Goal: Task Accomplishment & Management: Use online tool/utility

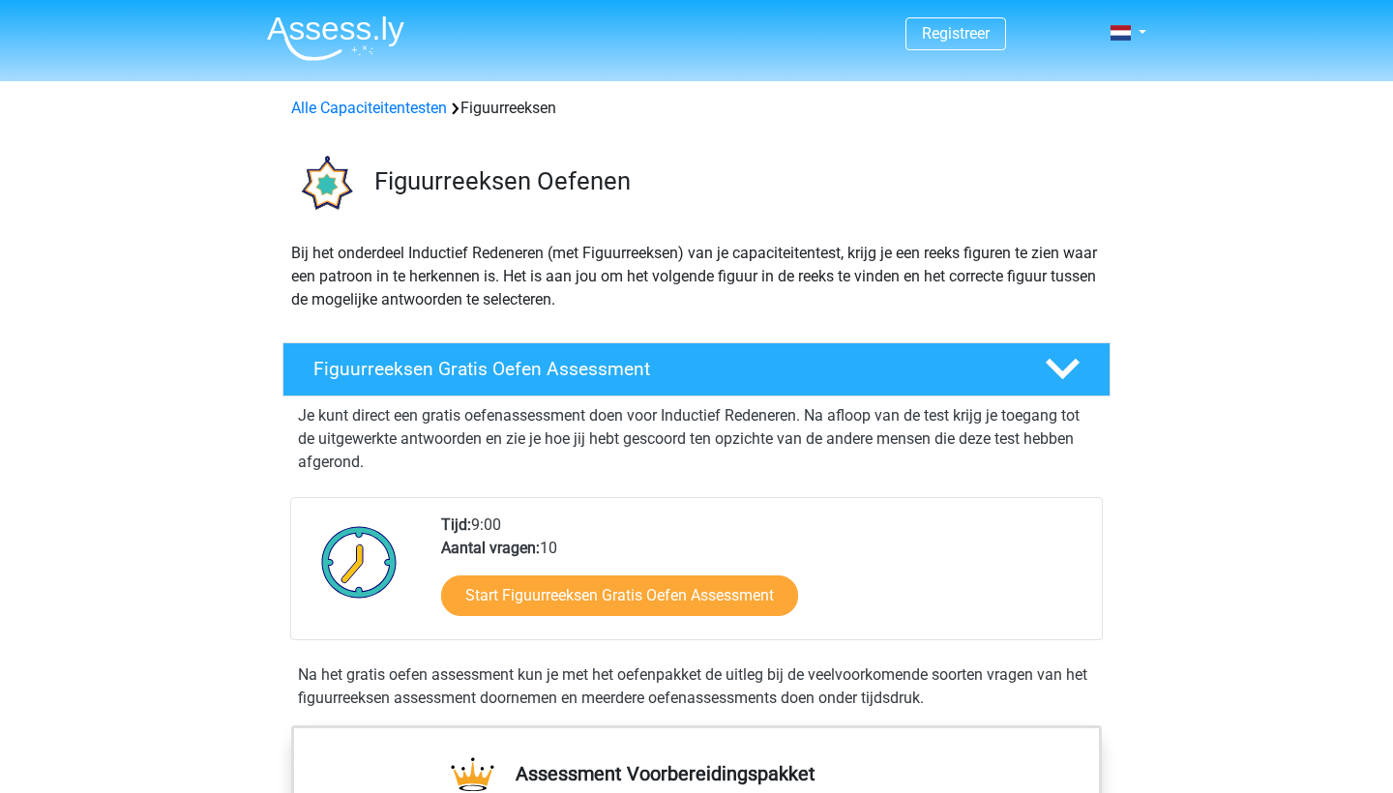
scroll to position [173, 0]
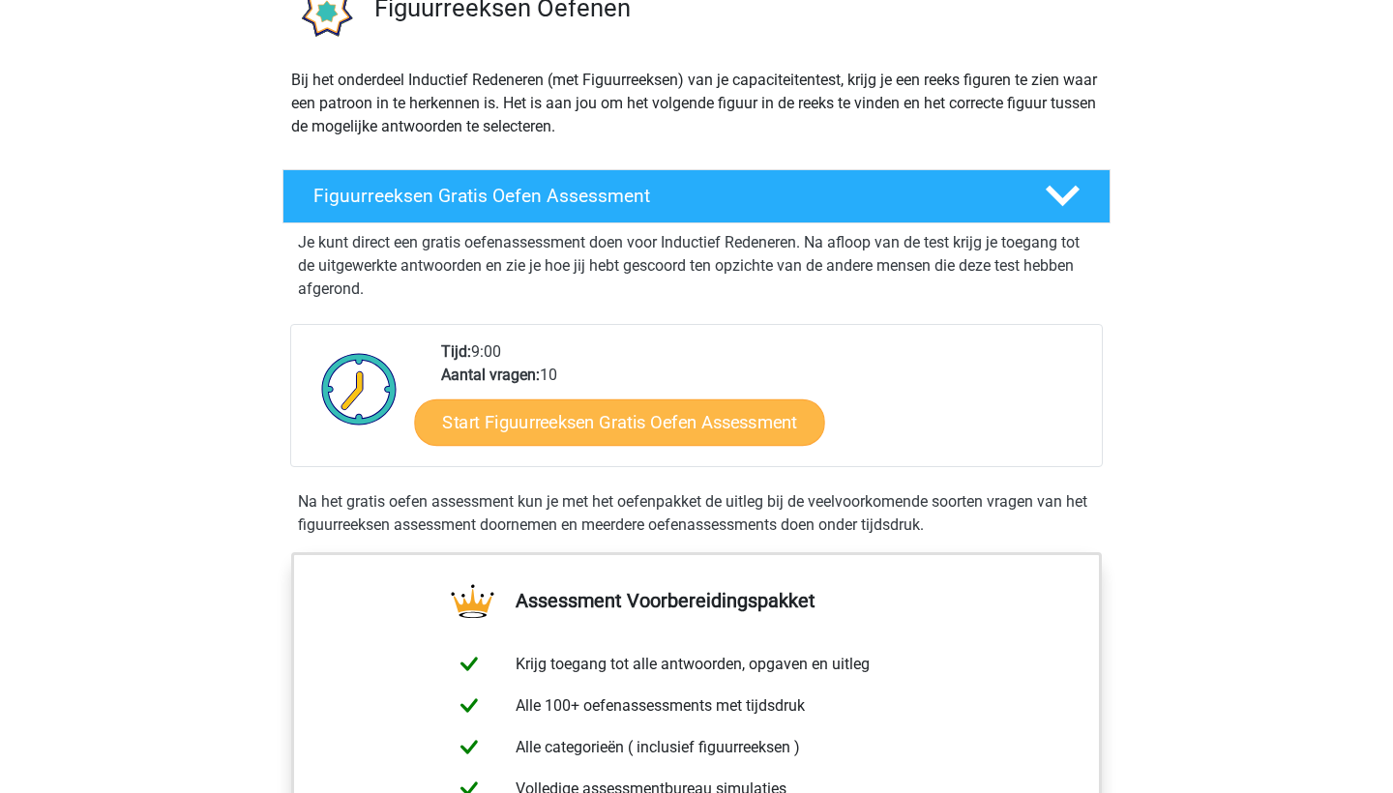
click at [667, 436] on link "Start Figuurreeksen Gratis Oefen Assessment" at bounding box center [620, 422] width 410 height 46
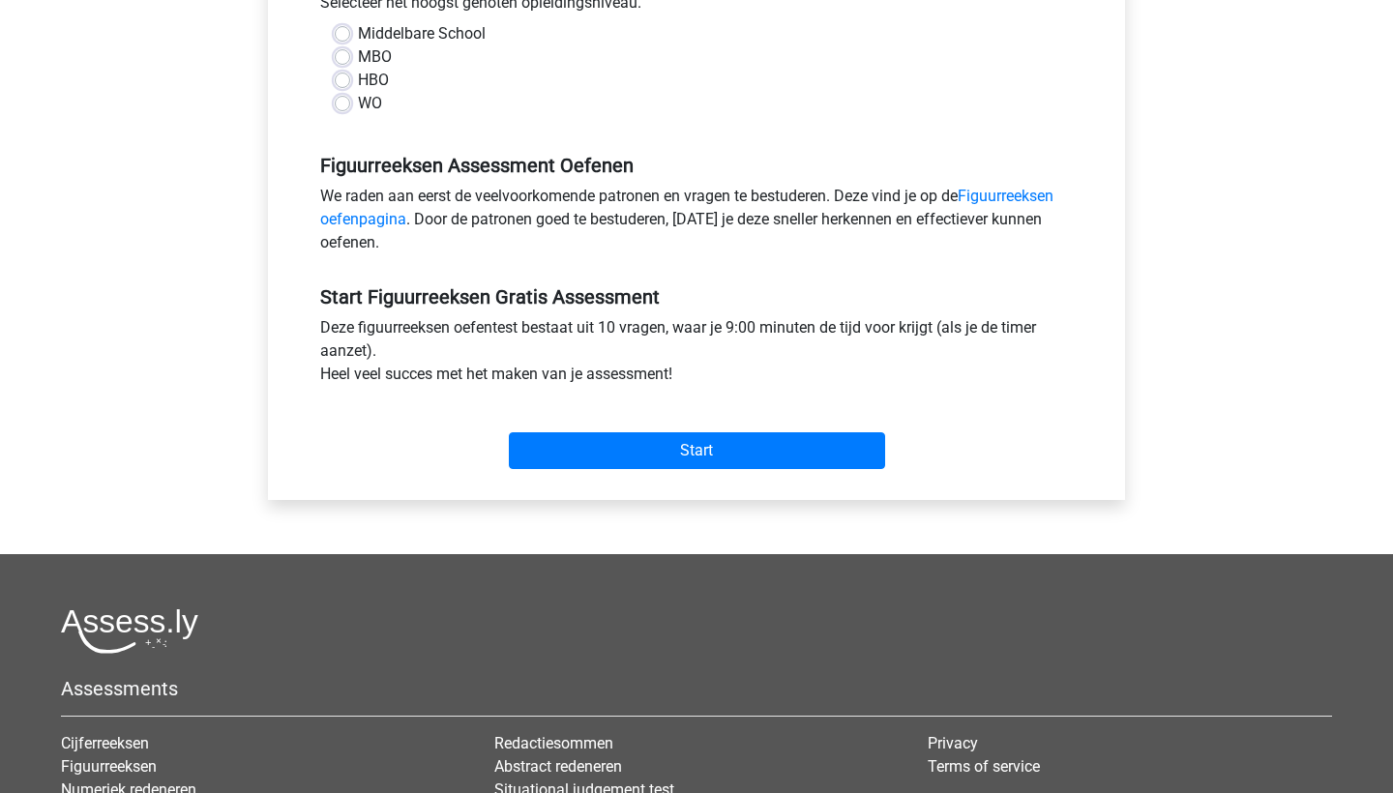
scroll to position [356, 0]
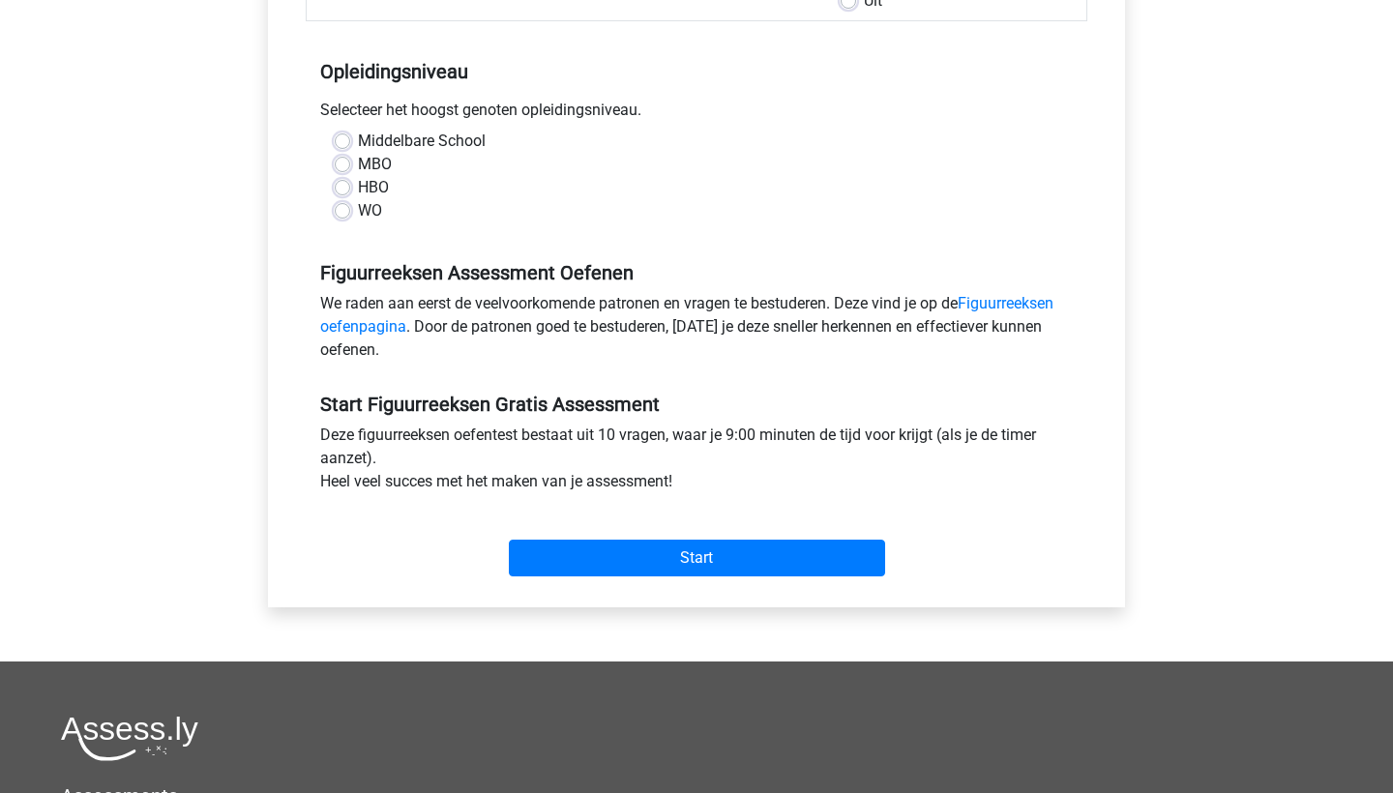
click at [358, 160] on label "MBO" at bounding box center [375, 164] width 34 height 23
click at [341, 160] on input "MBO" at bounding box center [342, 162] width 15 height 19
radio input "true"
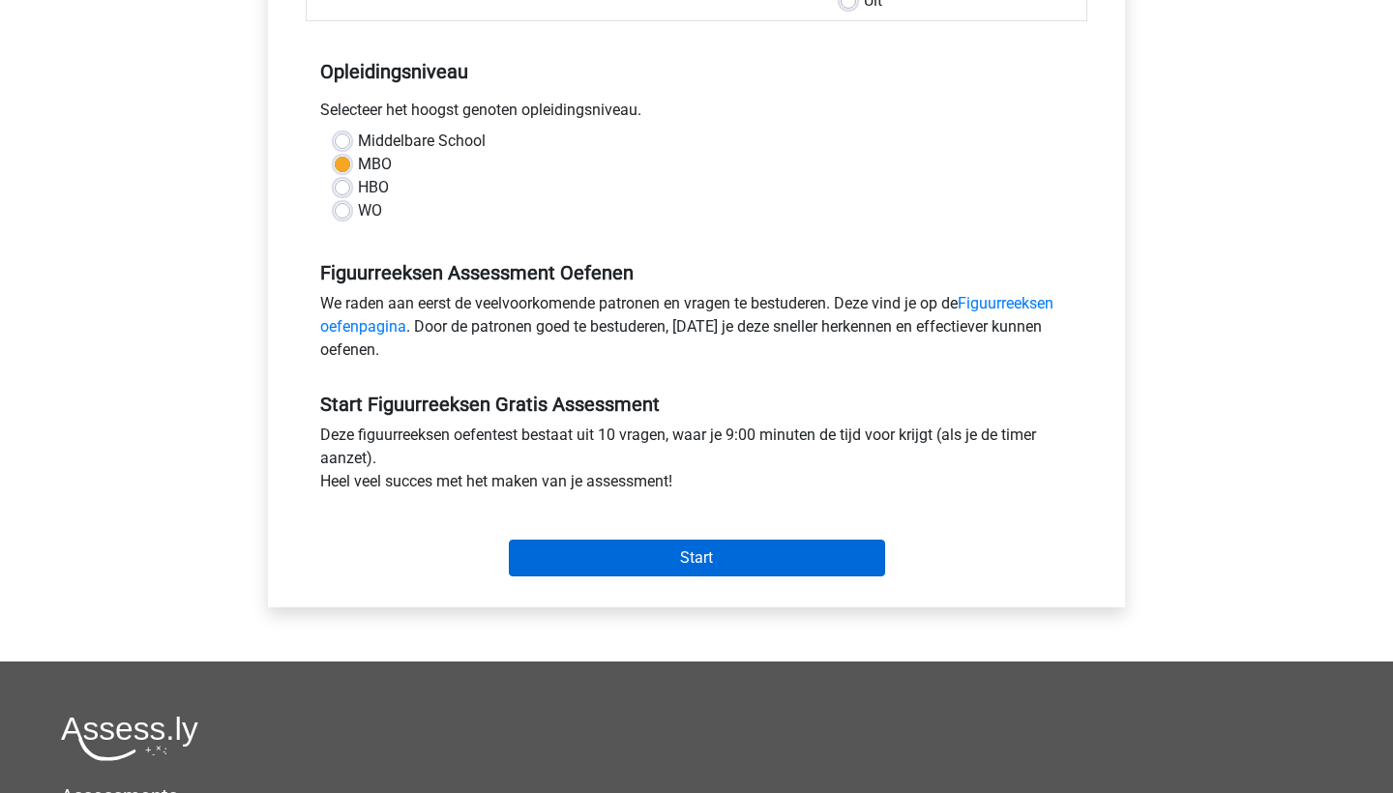
click at [665, 554] on input "Start" at bounding box center [697, 558] width 376 height 37
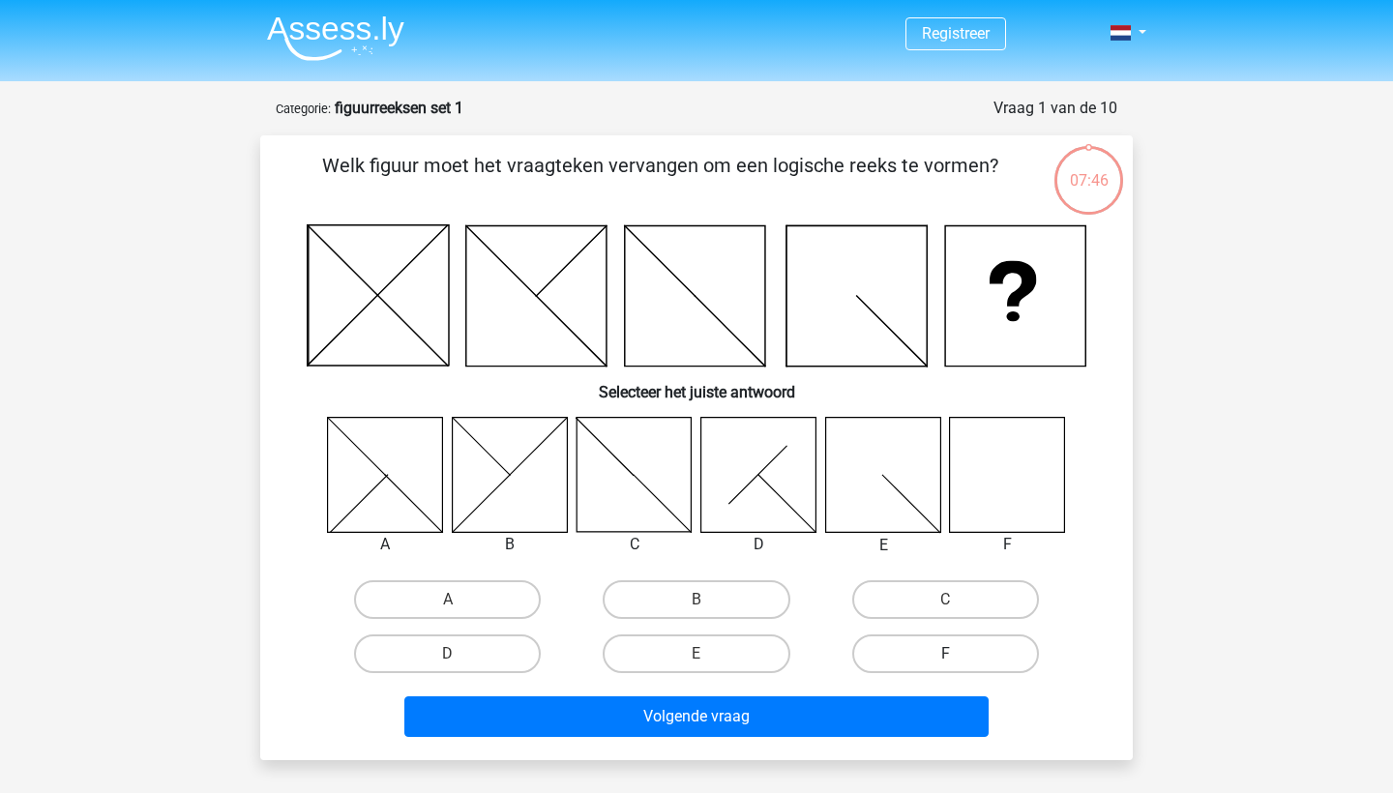
click at [924, 661] on label "F" at bounding box center [945, 654] width 187 height 39
click at [945, 661] on input "F" at bounding box center [951, 660] width 13 height 13
radio input "true"
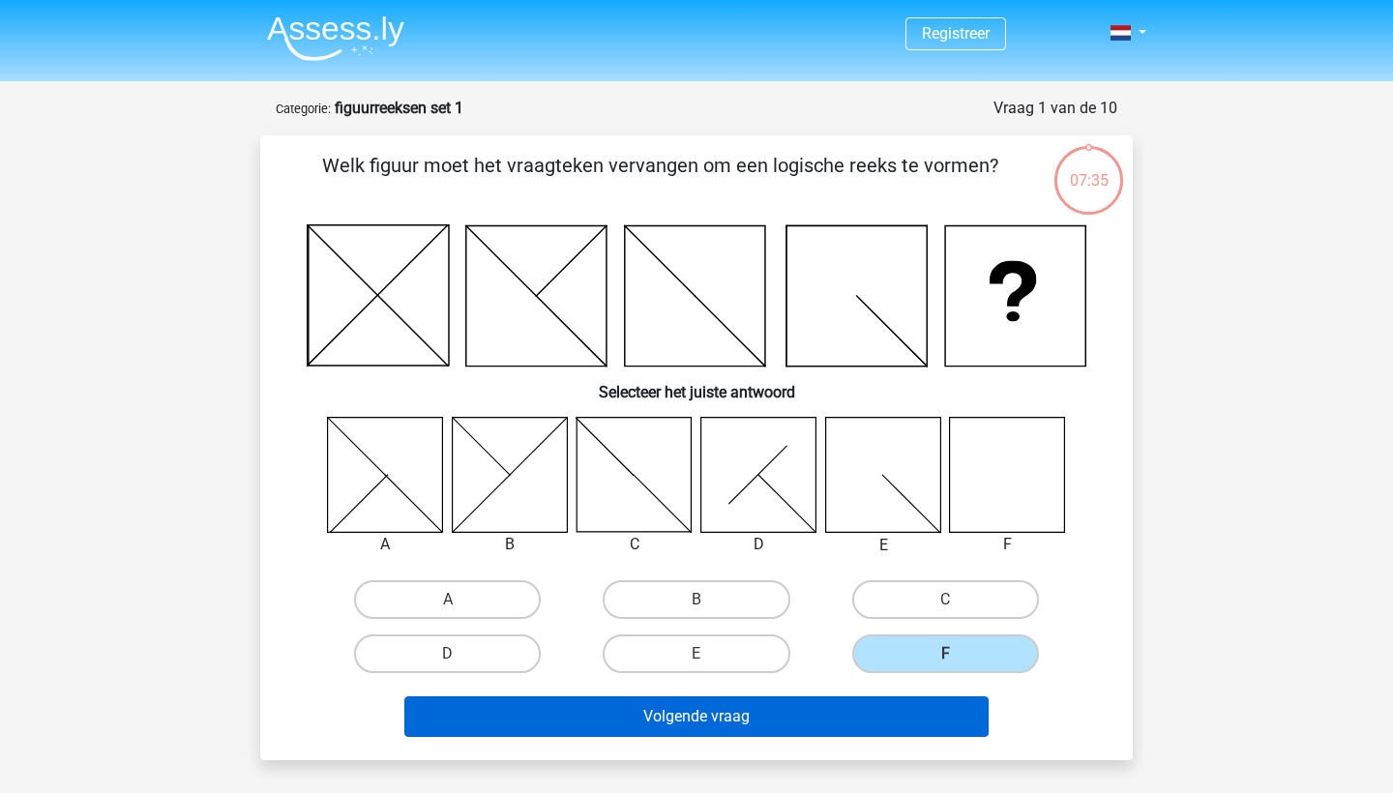
click at [869, 709] on button "Volgende vraag" at bounding box center [696, 717] width 585 height 41
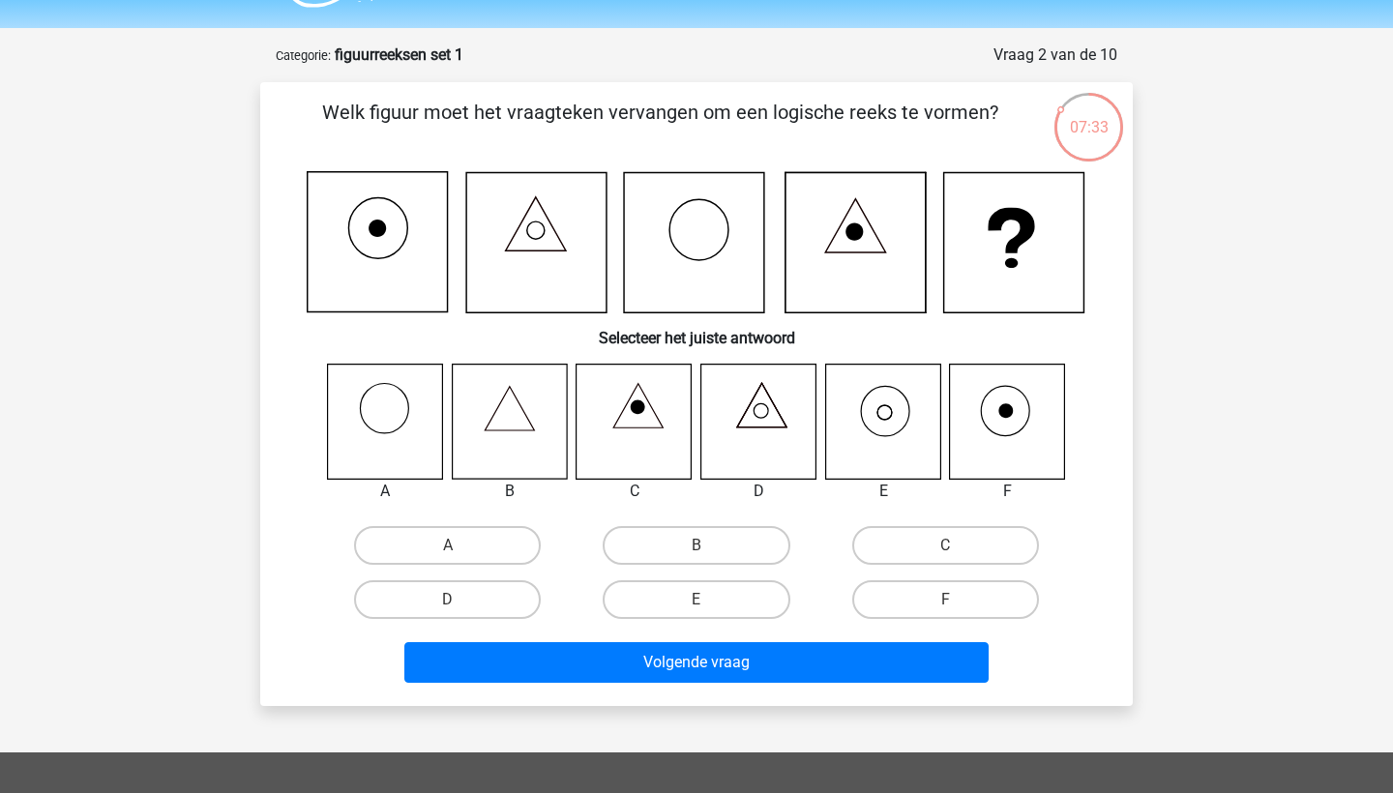
scroll to position [41, 0]
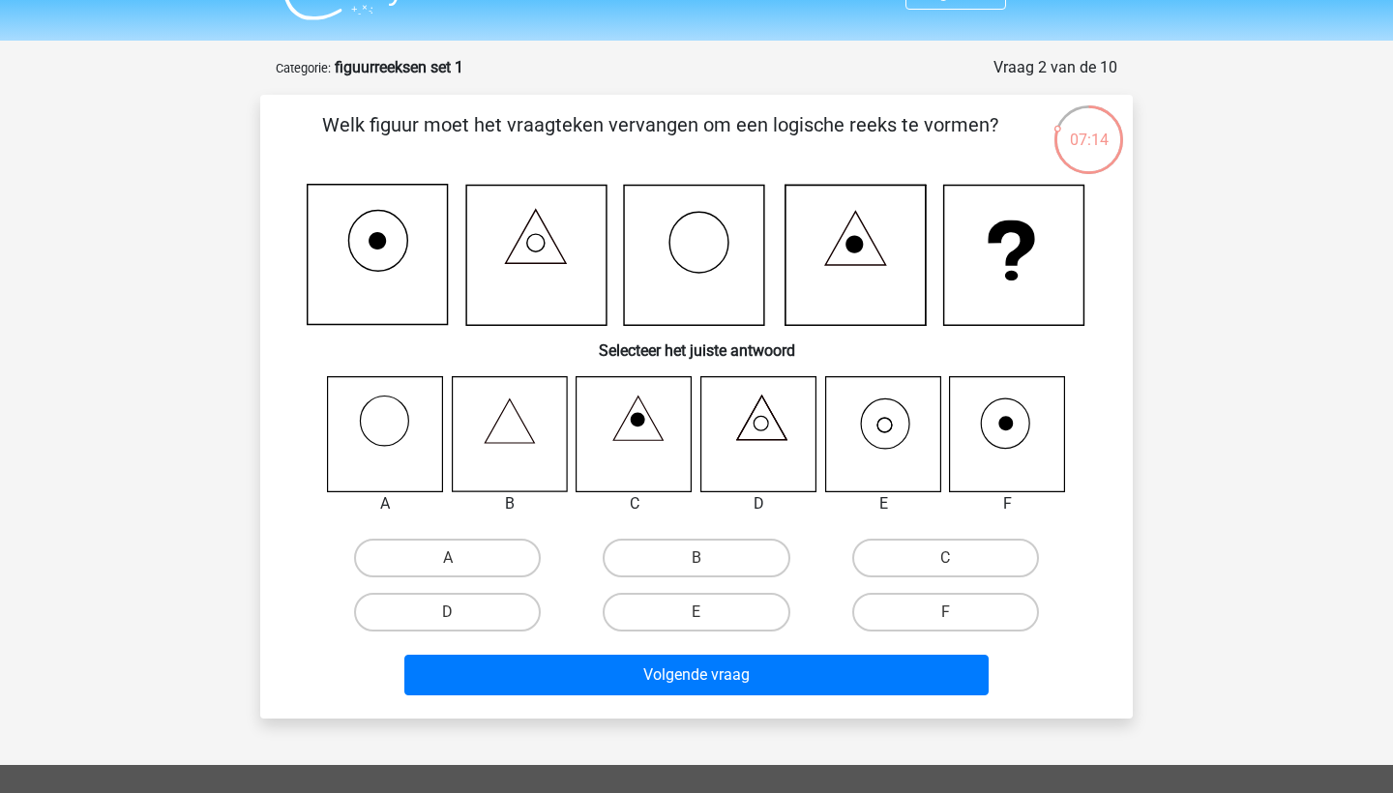
click at [889, 451] on icon at bounding box center [882, 433] width 115 height 115
click at [704, 611] on label "E" at bounding box center [696, 612] width 187 height 39
click at [704, 612] on input "E" at bounding box center [703, 618] width 13 height 13
radio input "true"
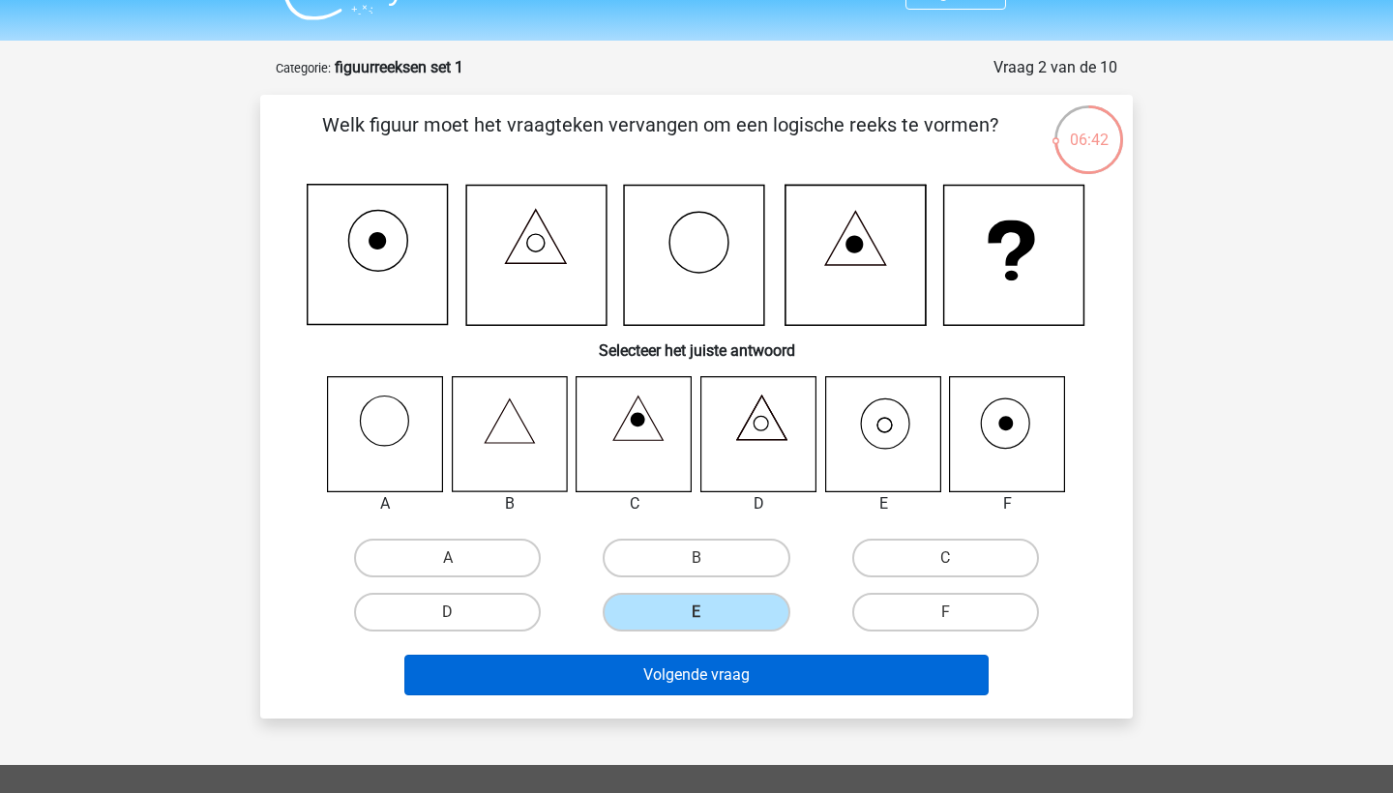
click at [853, 683] on button "Volgende vraag" at bounding box center [696, 675] width 585 height 41
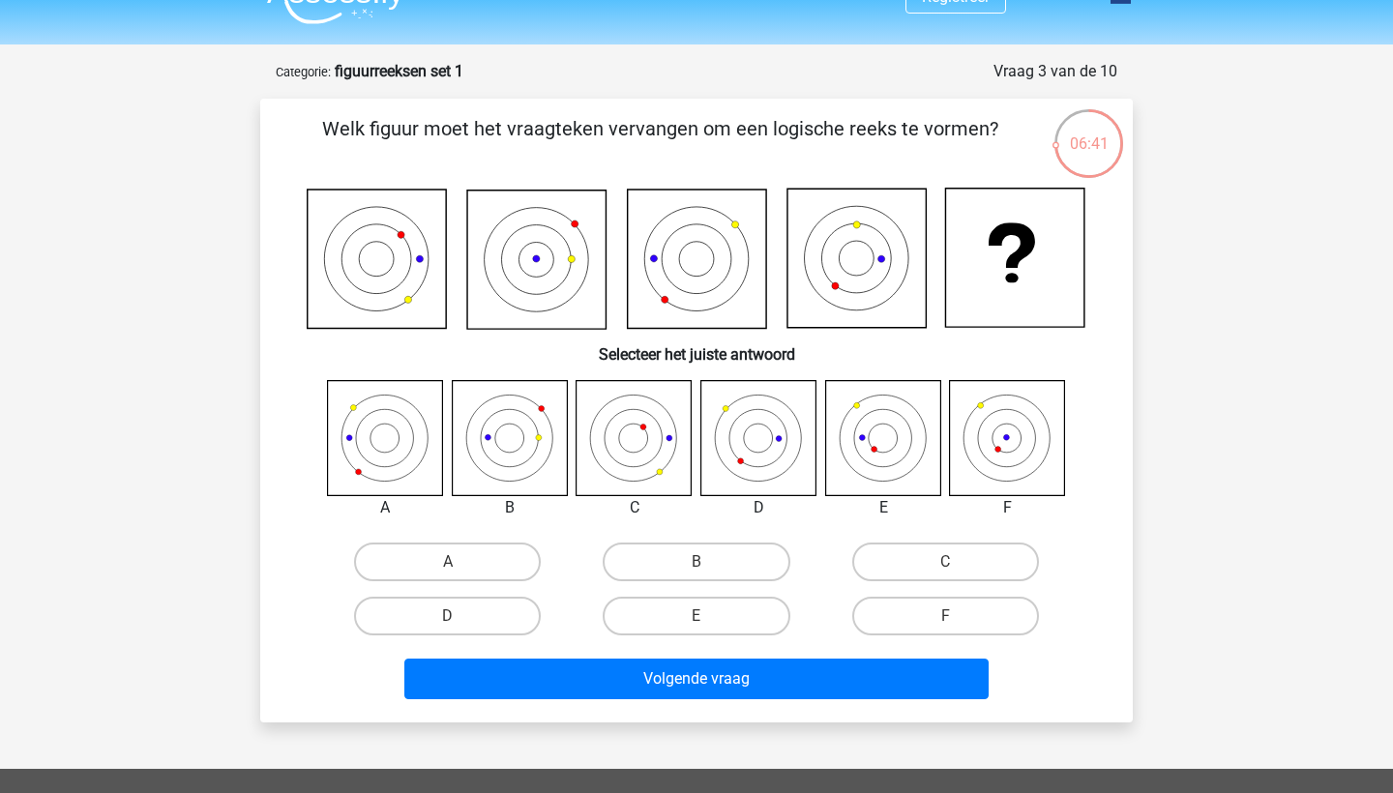
scroll to position [35, 0]
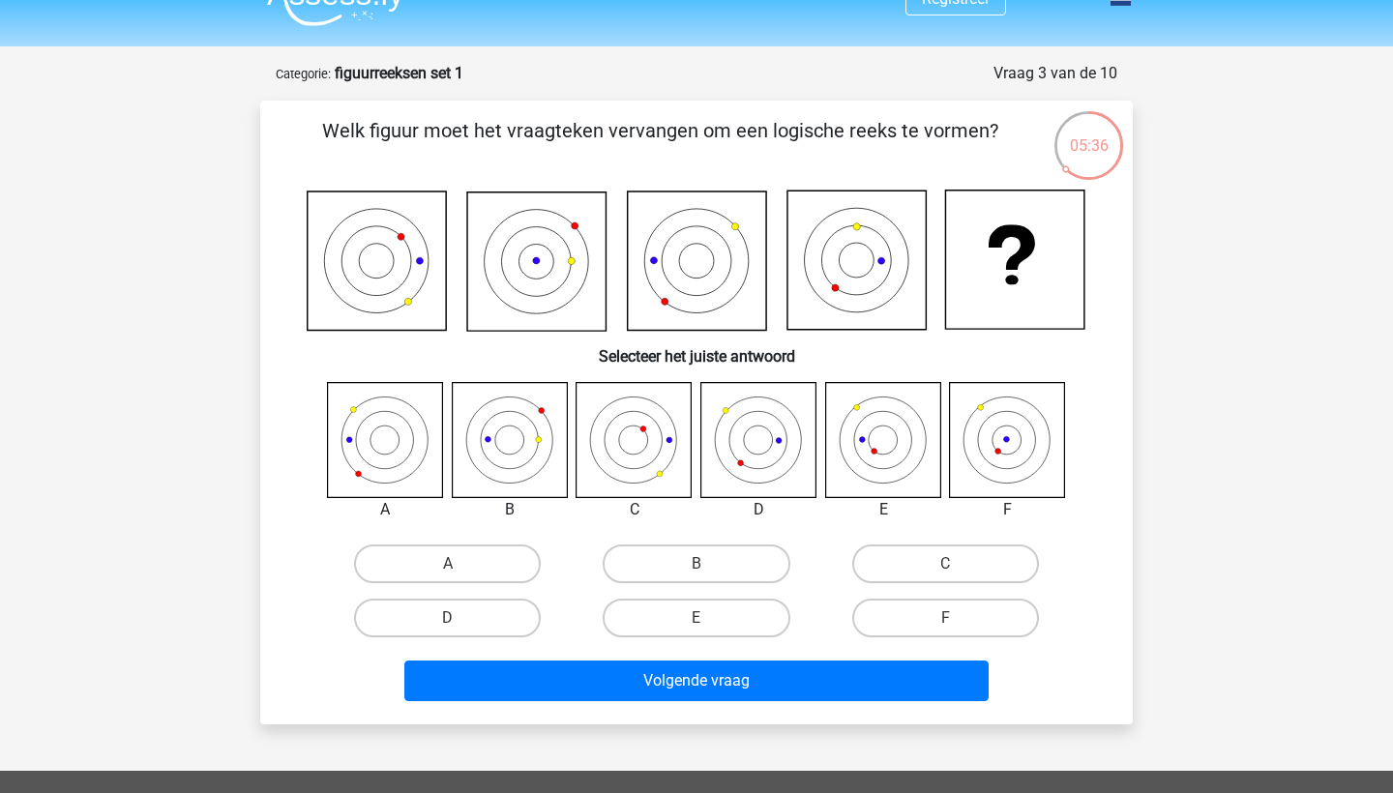
click at [906, 449] on icon at bounding box center [882, 439] width 115 height 115
click at [765, 616] on label "E" at bounding box center [696, 618] width 187 height 39
click at [709, 618] on input "E" at bounding box center [703, 624] width 13 height 13
radio input "true"
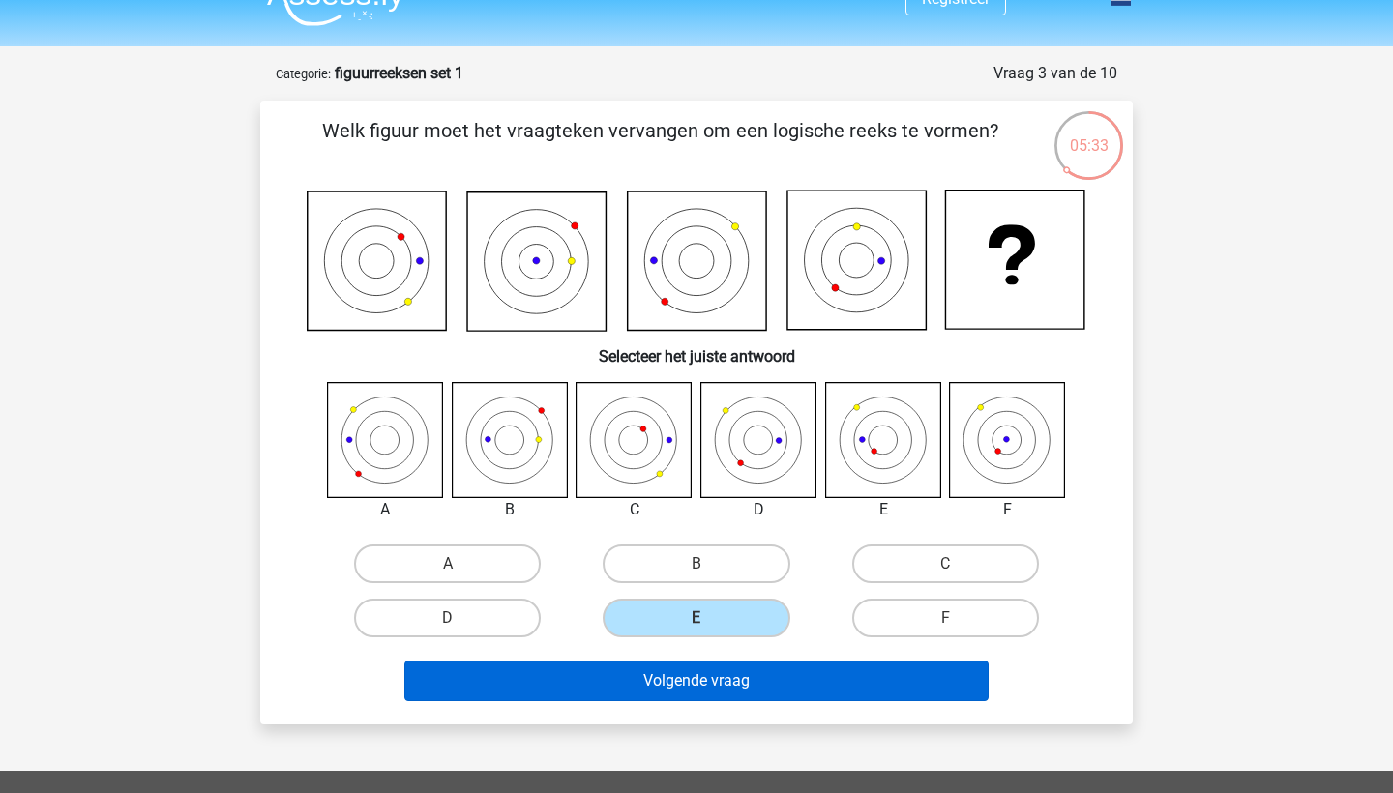
click at [760, 676] on button "Volgende vraag" at bounding box center [696, 681] width 585 height 41
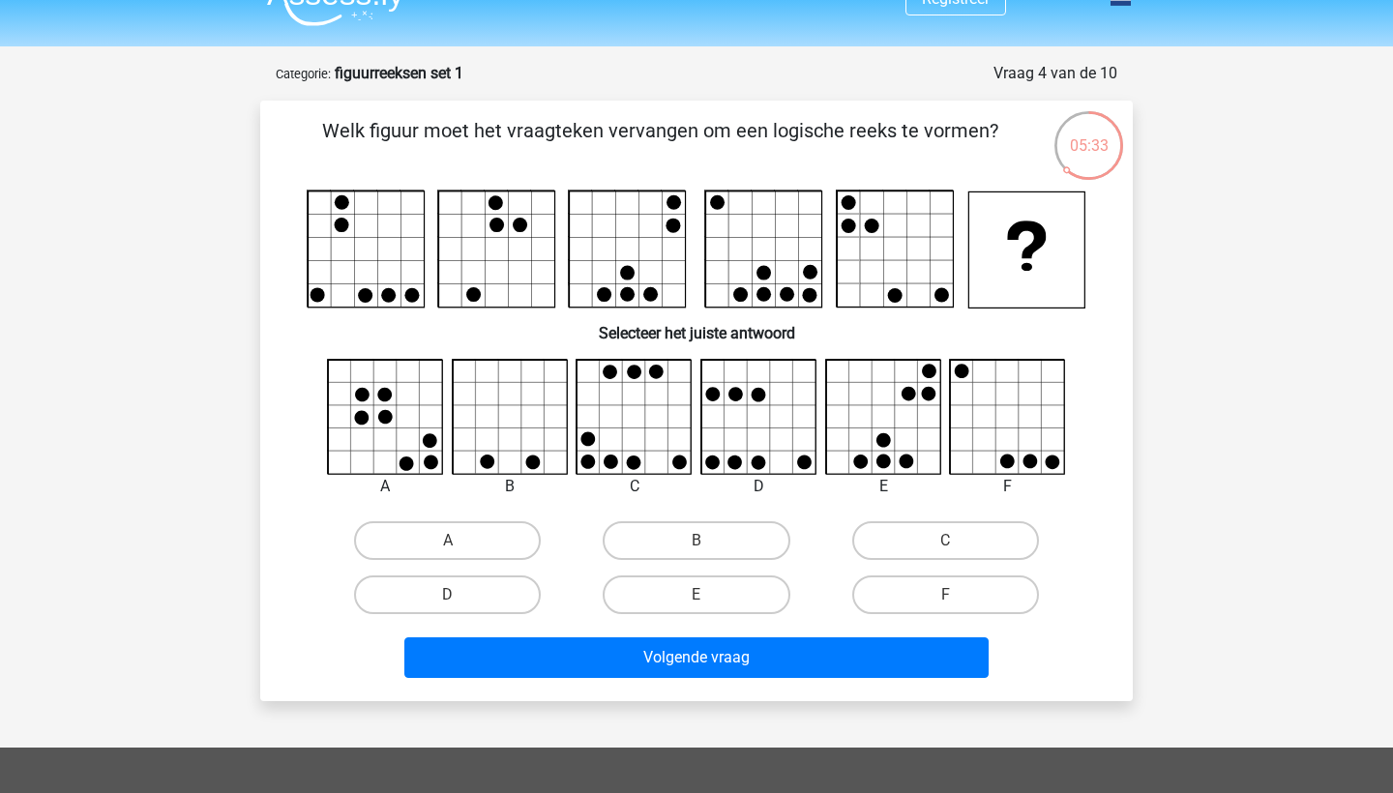
scroll to position [97, 0]
